Goal: Information Seeking & Learning: Check status

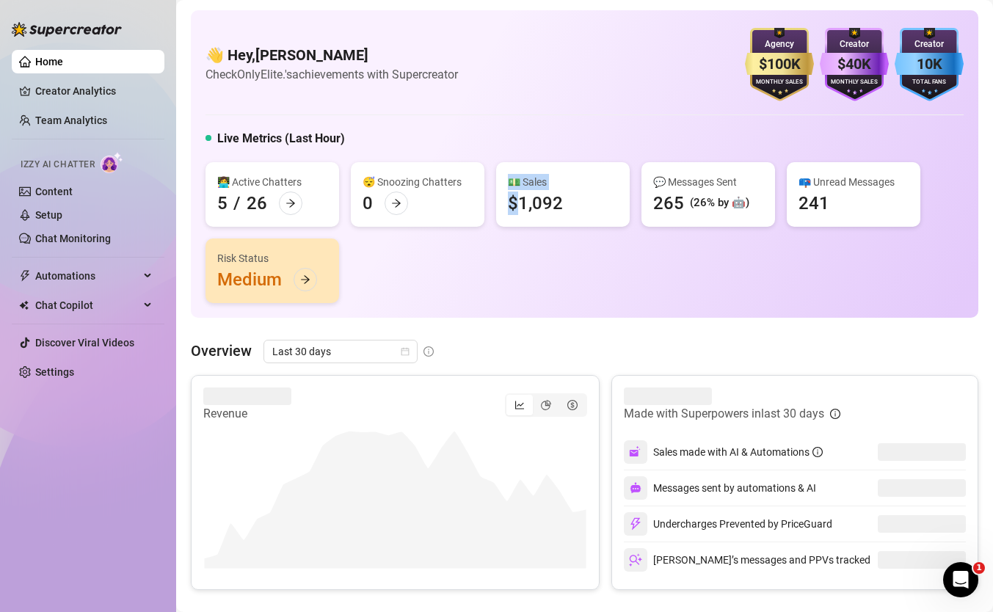
drag, startPoint x: 567, startPoint y: 207, endPoint x: 517, endPoint y: 205, distance: 49.2
click at [517, 205] on div "💵 Sales $1,092" at bounding box center [563, 194] width 134 height 65
click at [607, 272] on div "👩‍💻 Active Chatters 5 / 26 😴 Snoozing Chatters 0 💵 Sales $1,092 💬 Messages Sent…" at bounding box center [584, 232] width 758 height 141
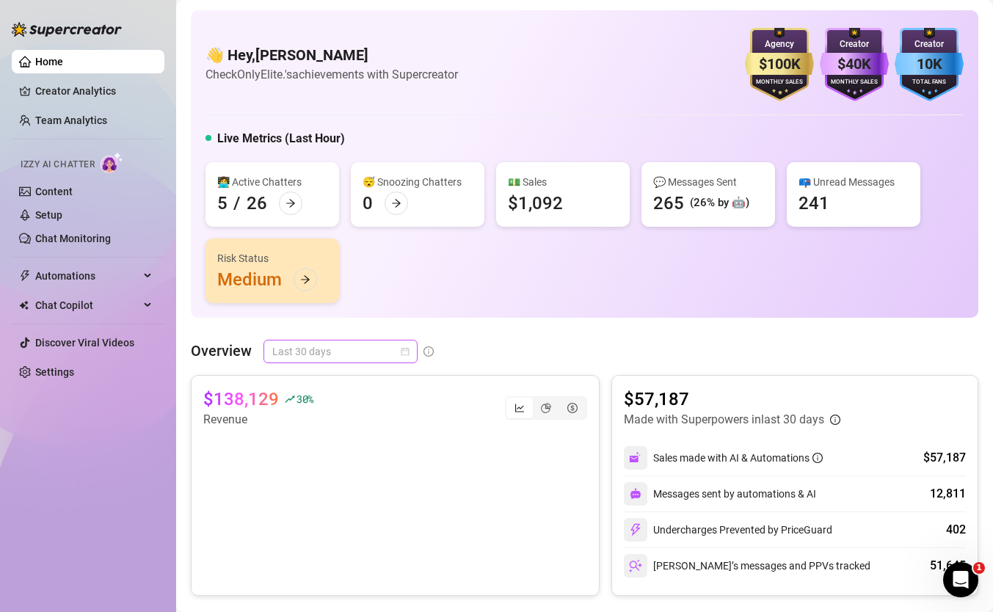
click at [345, 352] on span "Last 30 days" at bounding box center [340, 351] width 136 height 22
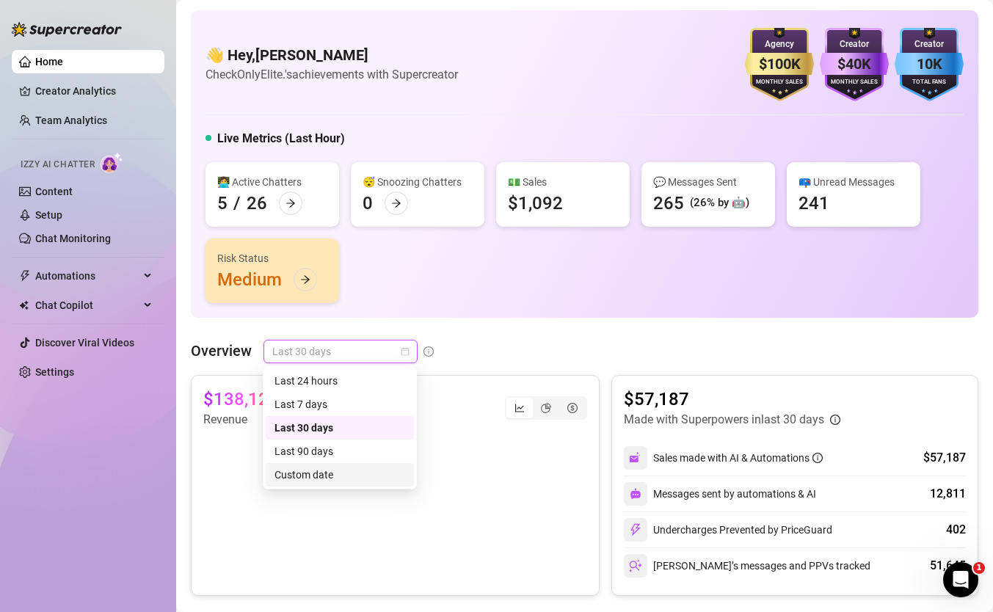
click at [342, 471] on div "Custom date" at bounding box center [339, 475] width 131 height 16
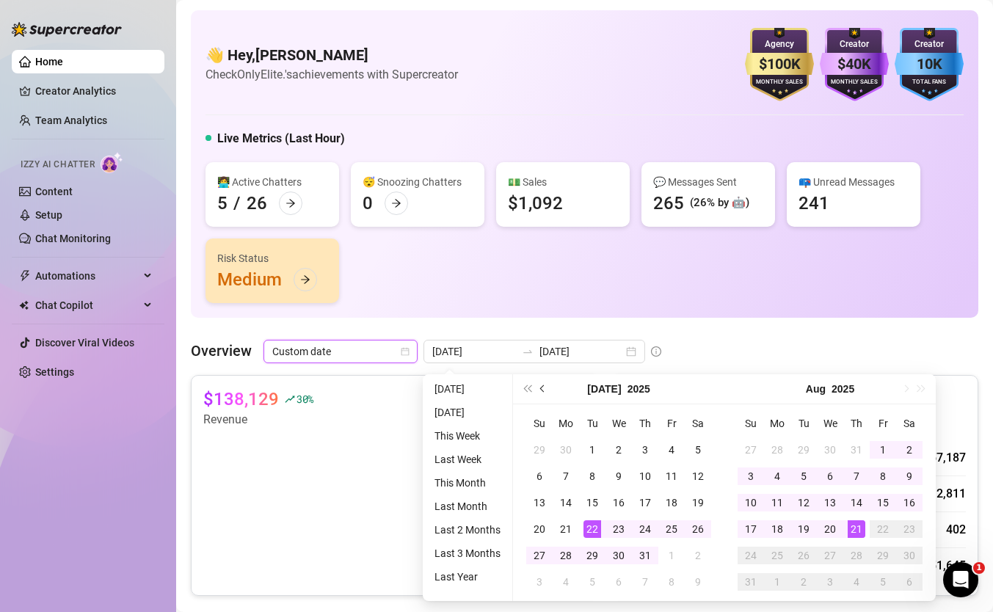
type input "[DATE]"
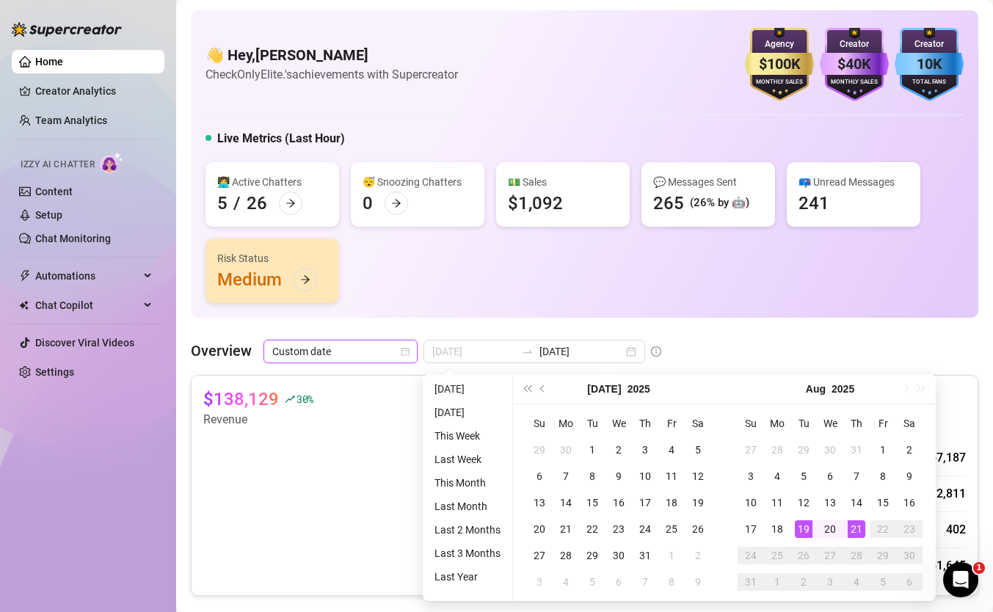
type input "[DATE]"
click at [858, 532] on div "21" at bounding box center [857, 529] width 18 height 18
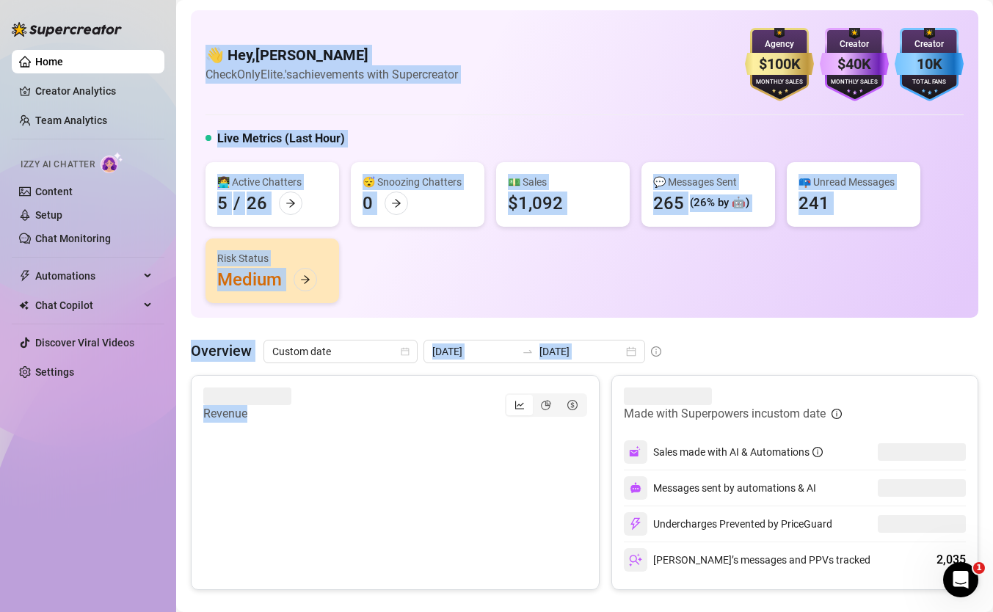
drag, startPoint x: 784, startPoint y: 377, endPoint x: 540, endPoint y: -38, distance: 481.9
click at [540, 0] on html "Home Creator Analytics Team Analytics Izzy AI Chatter Content Setup Chat Monito…" at bounding box center [496, 306] width 993 height 612
click at [509, 12] on div "👋 Hey, [PERSON_NAME] Check OnlyElite.'s achievements with Supercreator $100K Ag…" at bounding box center [584, 163] width 787 height 307
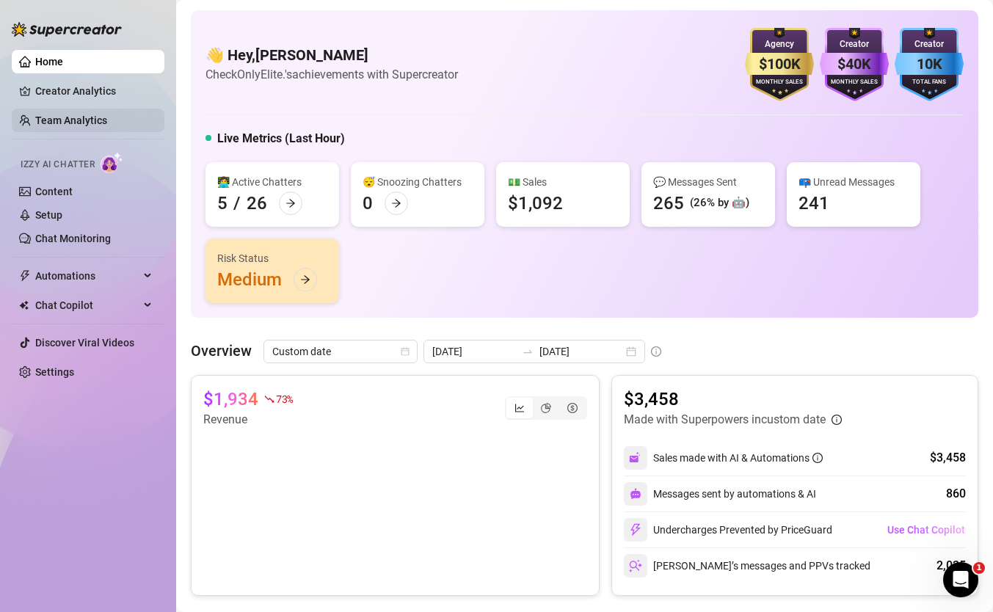
click at [67, 114] on link "Team Analytics" at bounding box center [71, 120] width 72 height 12
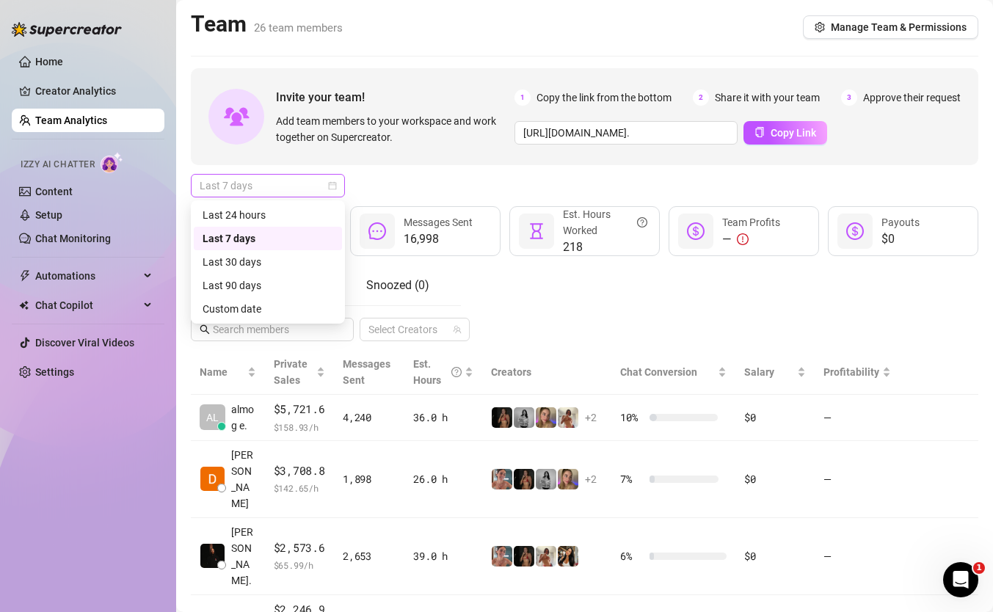
click at [280, 181] on span "Last 7 days" at bounding box center [268, 186] width 136 height 22
click at [290, 310] on div "Custom date" at bounding box center [268, 309] width 131 height 16
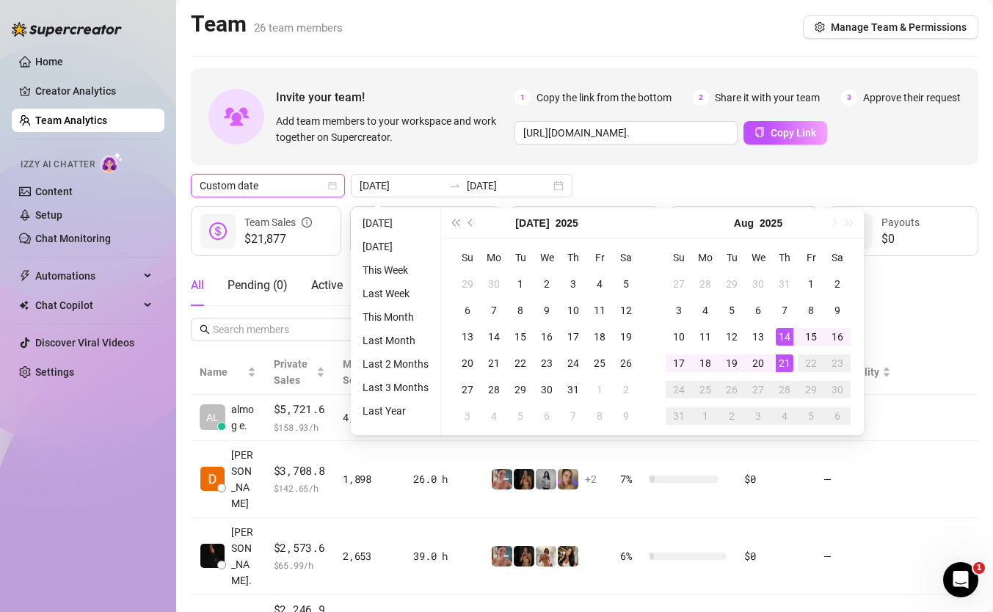
type input "[DATE]"
click at [776, 363] on div "21" at bounding box center [785, 363] width 18 height 18
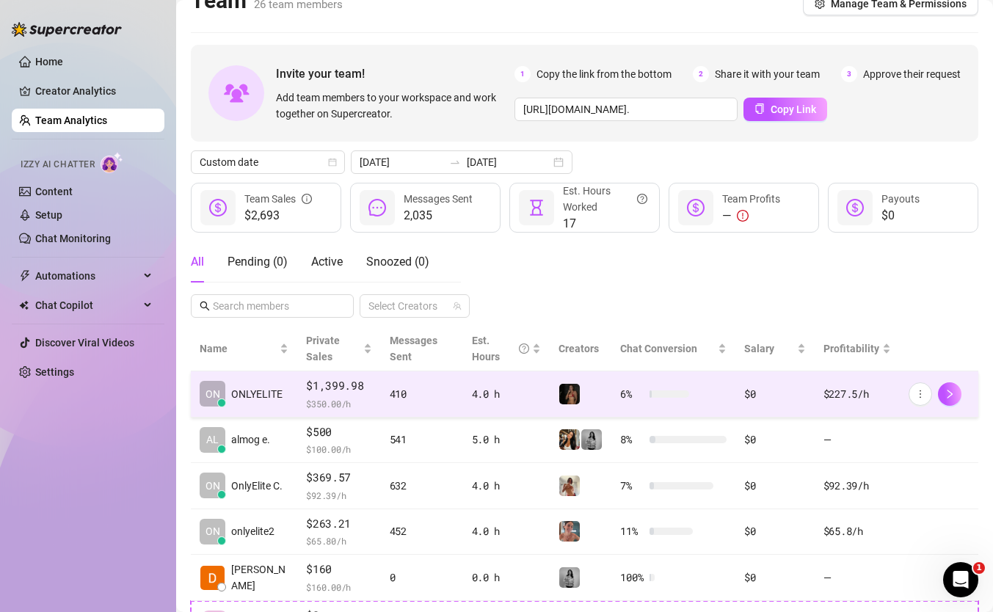
scroll to position [7, 0]
